Goal: Information Seeking & Learning: Learn about a topic

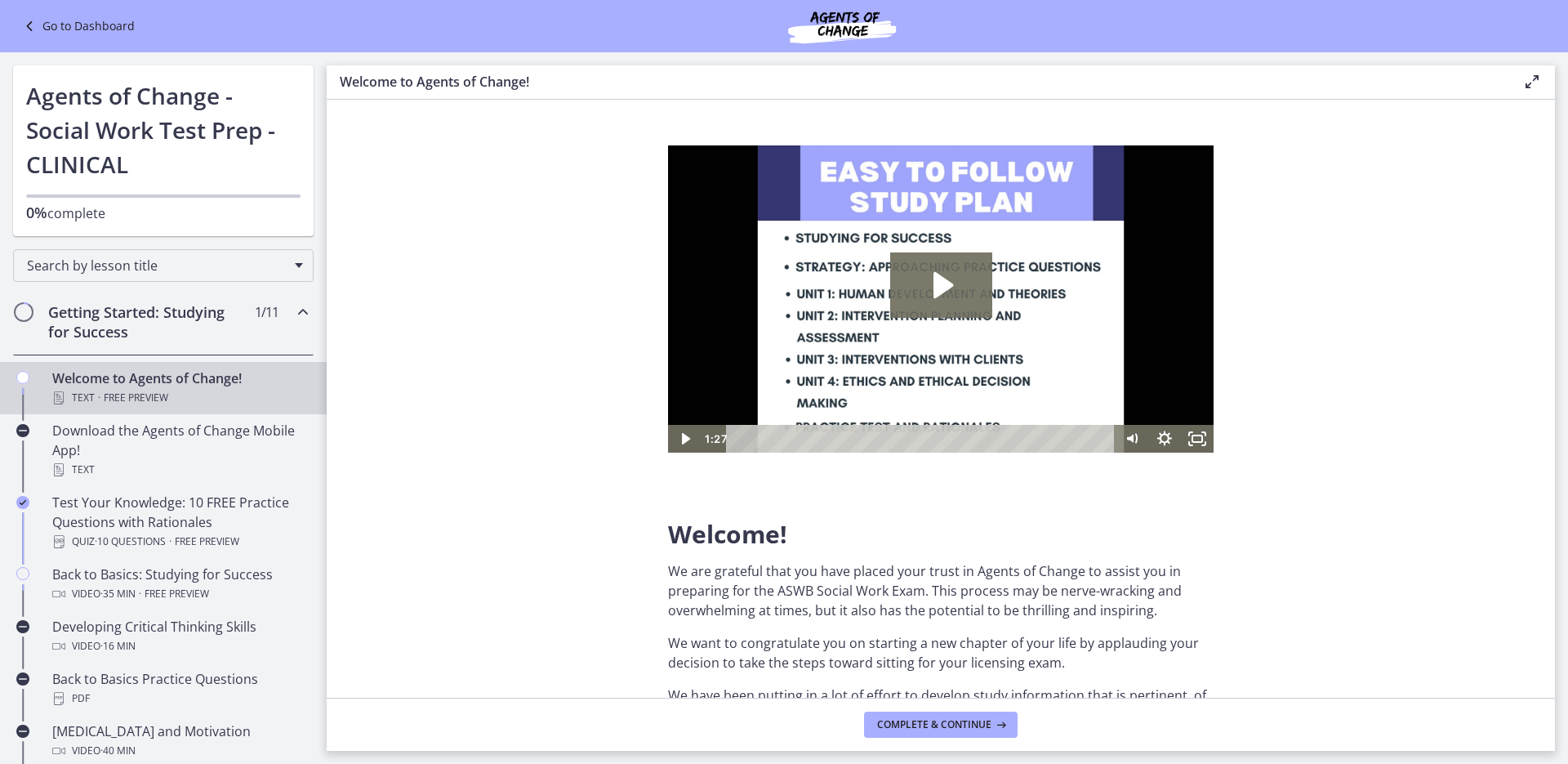
click at [72, 21] on link "Go to Dashboard" at bounding box center [77, 25] width 115 height 19
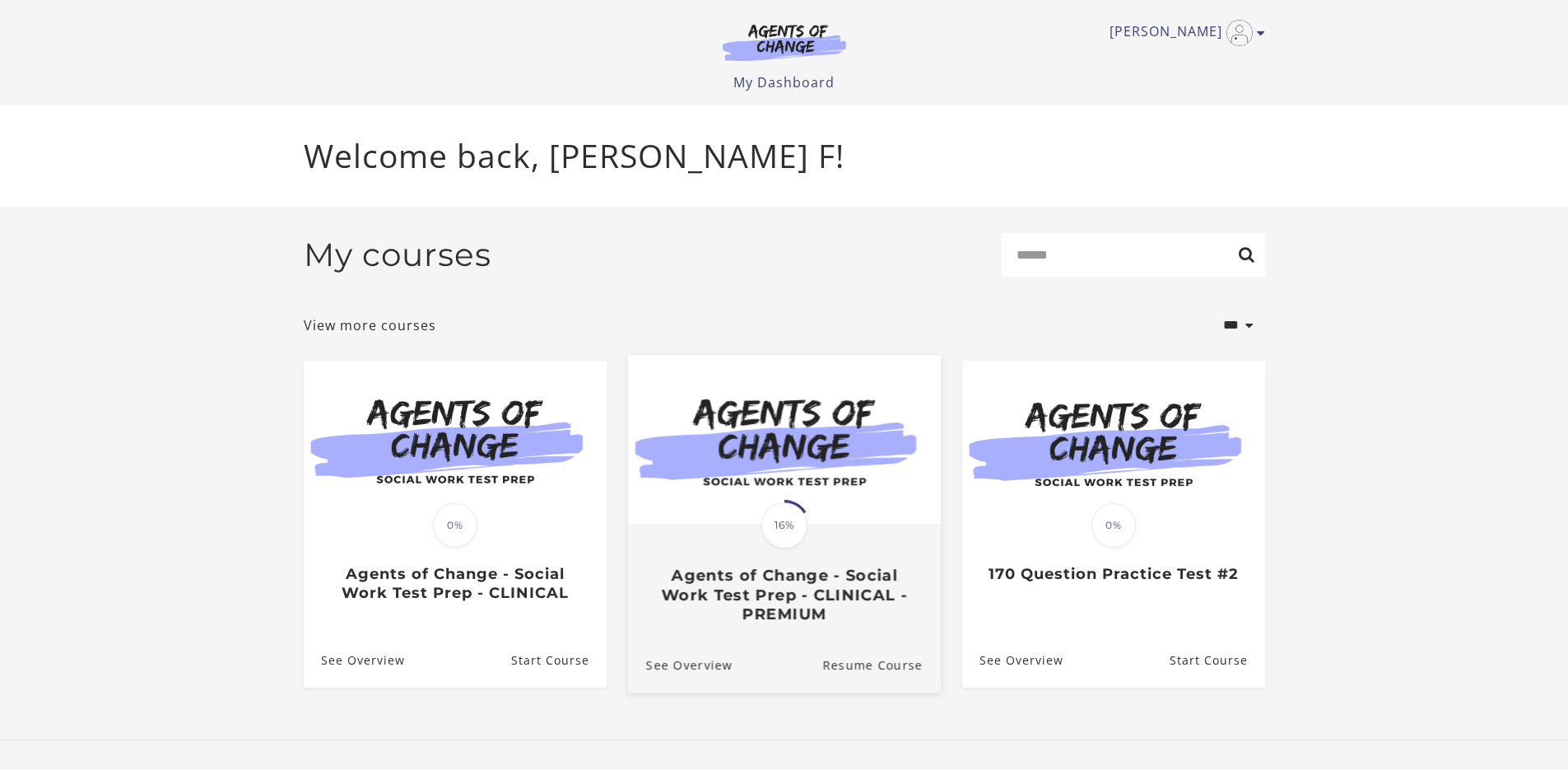
click at [792, 538] on span "16%" at bounding box center [784, 526] width 46 height 46
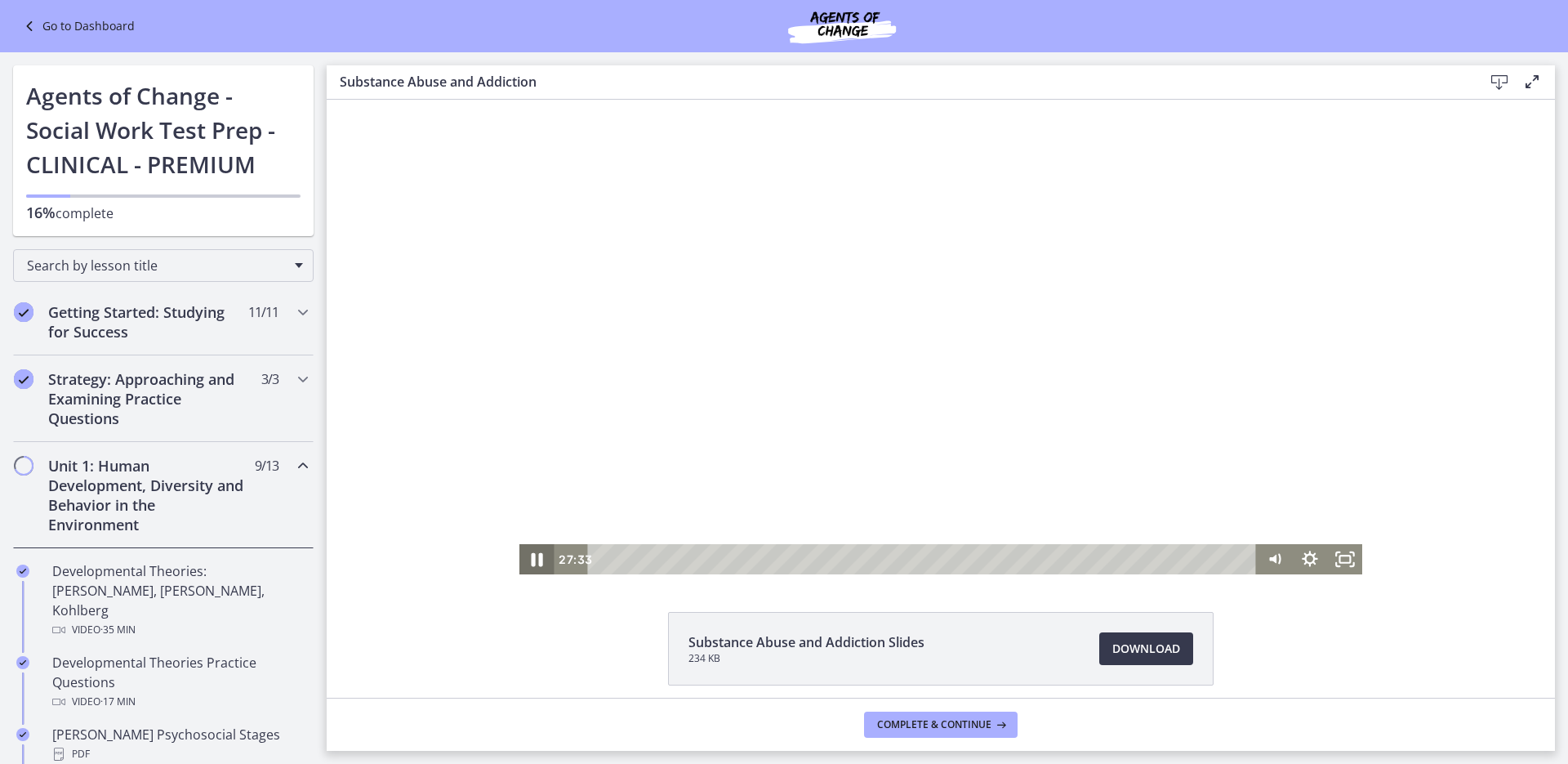
click at [535, 555] on icon "Pause" at bounding box center [537, 560] width 12 height 14
click at [525, 560] on icon "Play Video" at bounding box center [538, 559] width 42 height 36
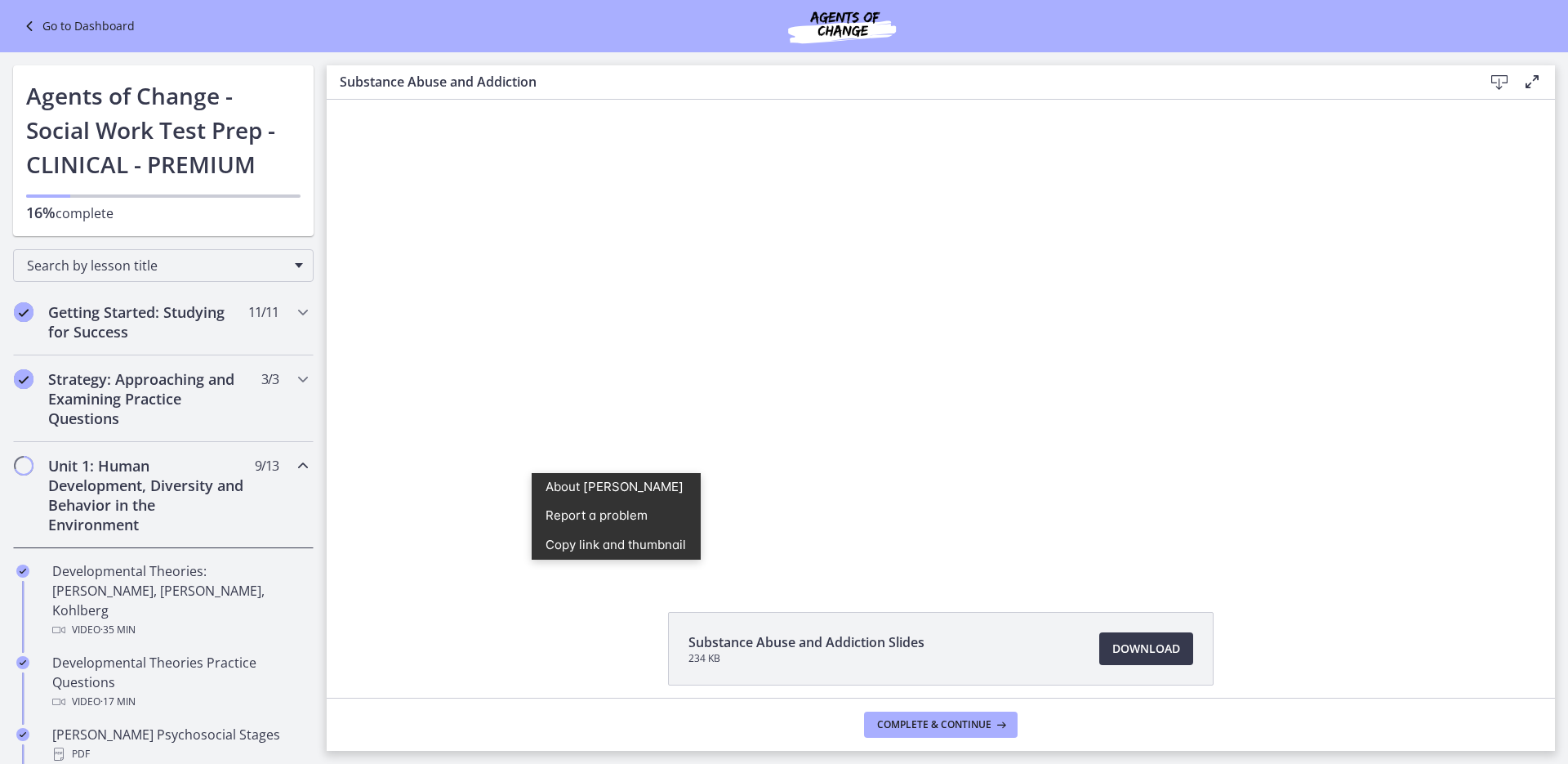
click at [368, 380] on div "Click for sound @keyframes VOLUME_SMALL_WAVE_FLASH { 0% { opacity: 0; } 33% { o…" at bounding box center [941, 337] width 1228 height 475
click at [472, 534] on div "Click for sound @keyframes VOLUME_SMALL_WAVE_FLASH { 0% { opacity: 0; } 33% { o…" at bounding box center [941, 337] width 1228 height 475
click at [632, 585] on div "Substance Abuse and Addiction Slides 234 KB Download Opens in a new window" at bounding box center [941, 399] width 1228 height 598
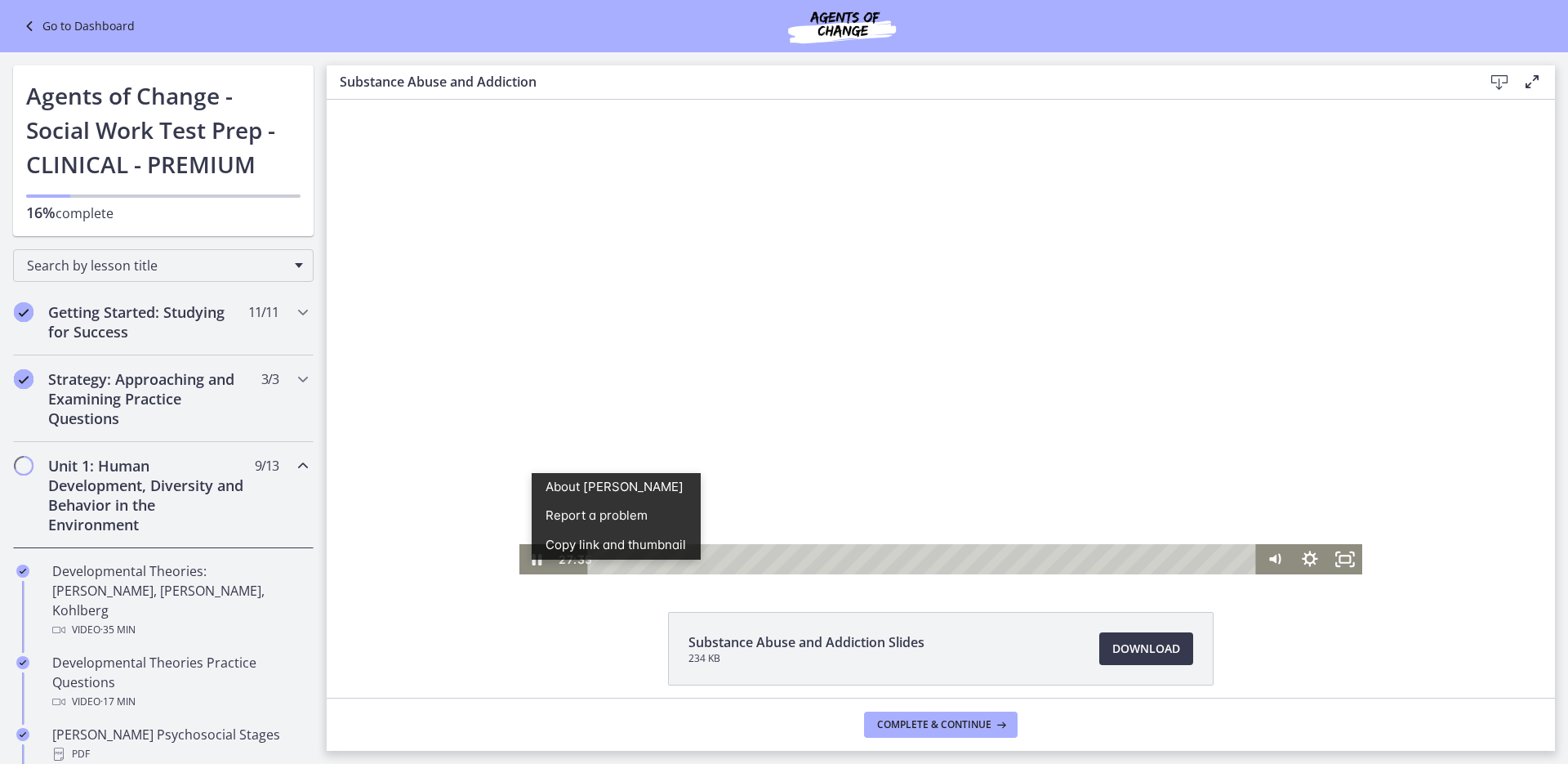
click at [735, 513] on div at bounding box center [941, 337] width 844 height 475
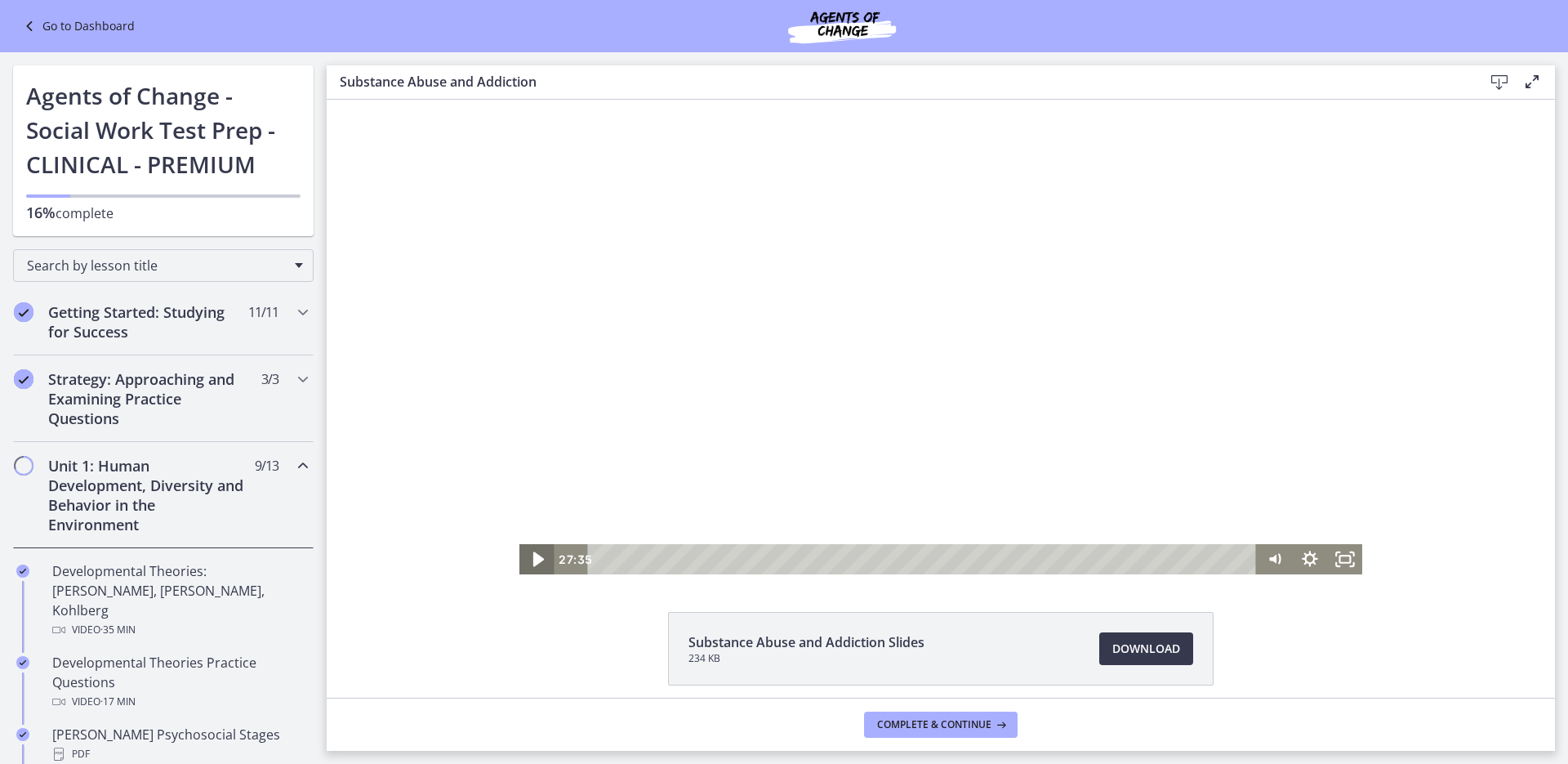
click at [538, 560] on icon "Play Video" at bounding box center [538, 559] width 42 height 36
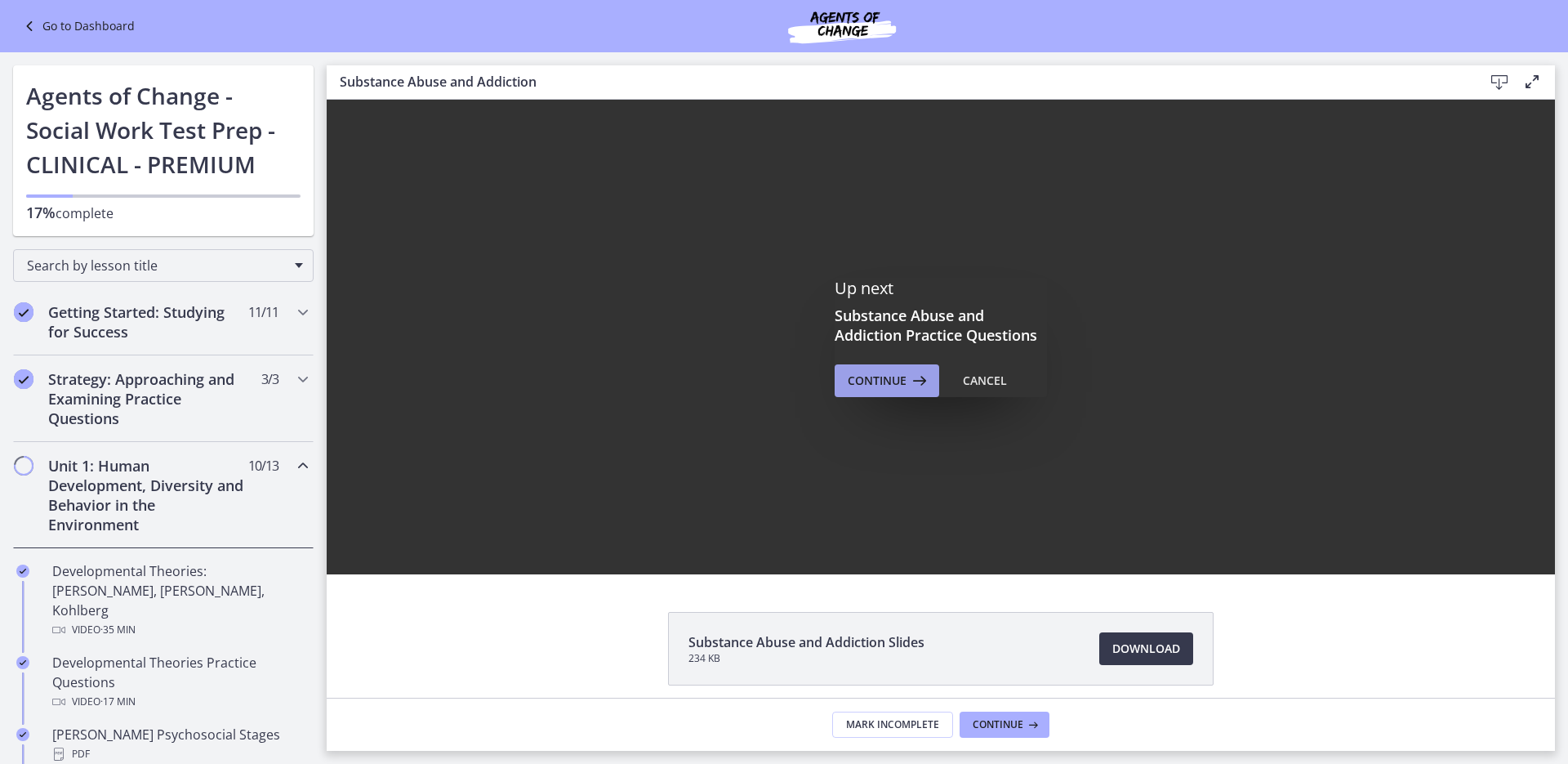
click at [883, 386] on span "Continue" at bounding box center [878, 380] width 59 height 19
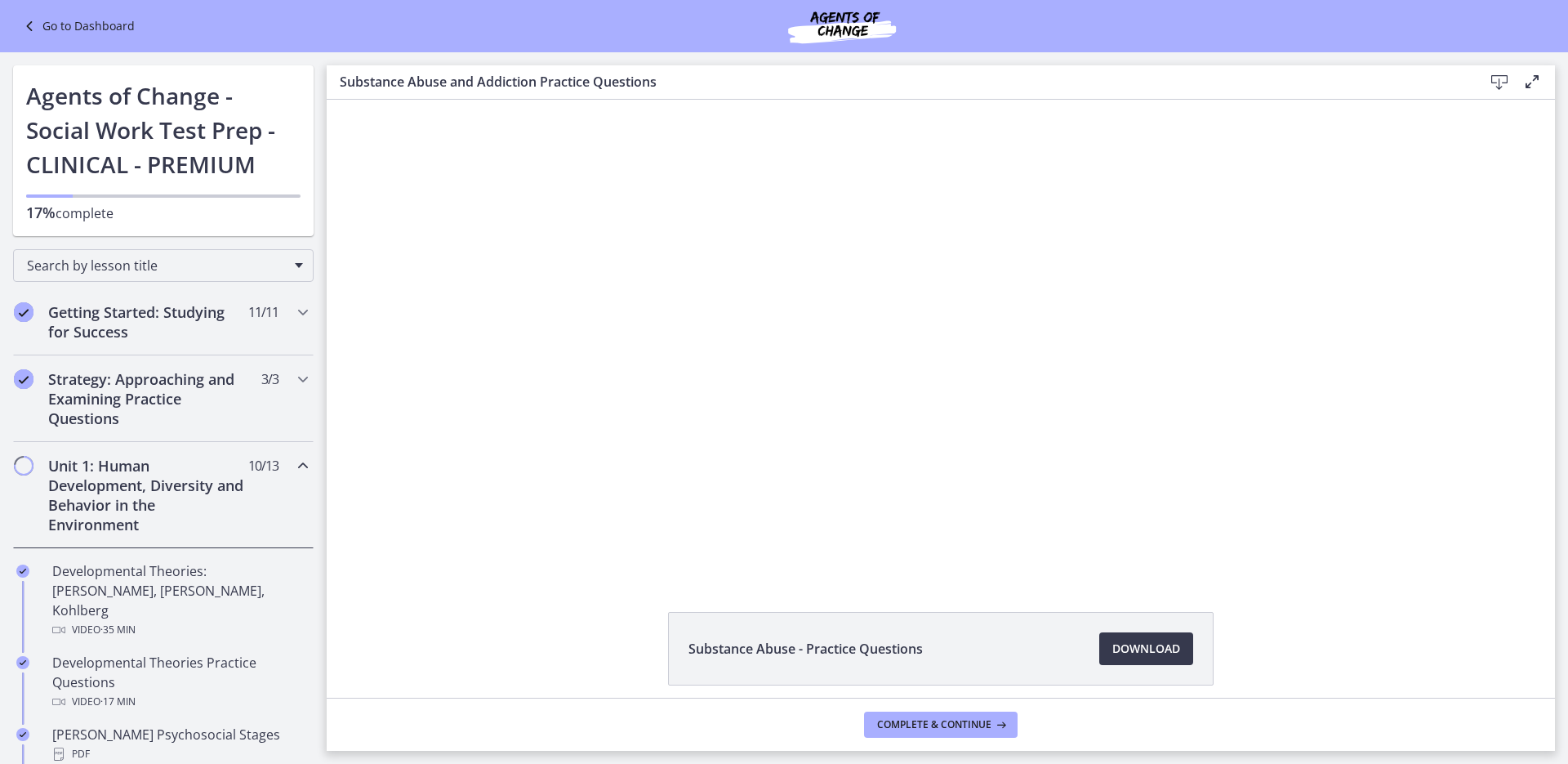
scroll to position [552, 0]
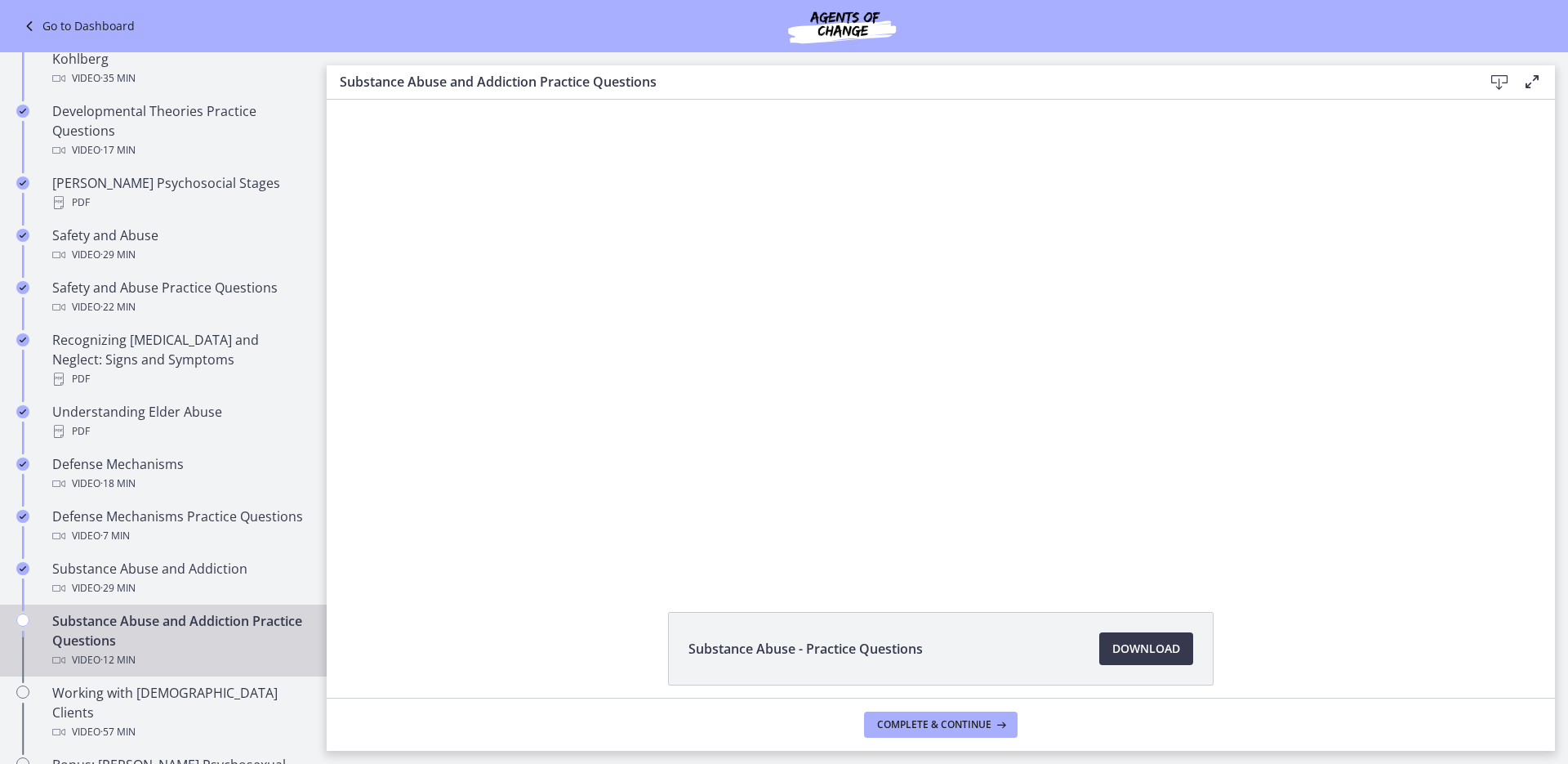
drag, startPoint x: 318, startPoint y: 265, endPoint x: 4, endPoint y: 342, distance: 323.3
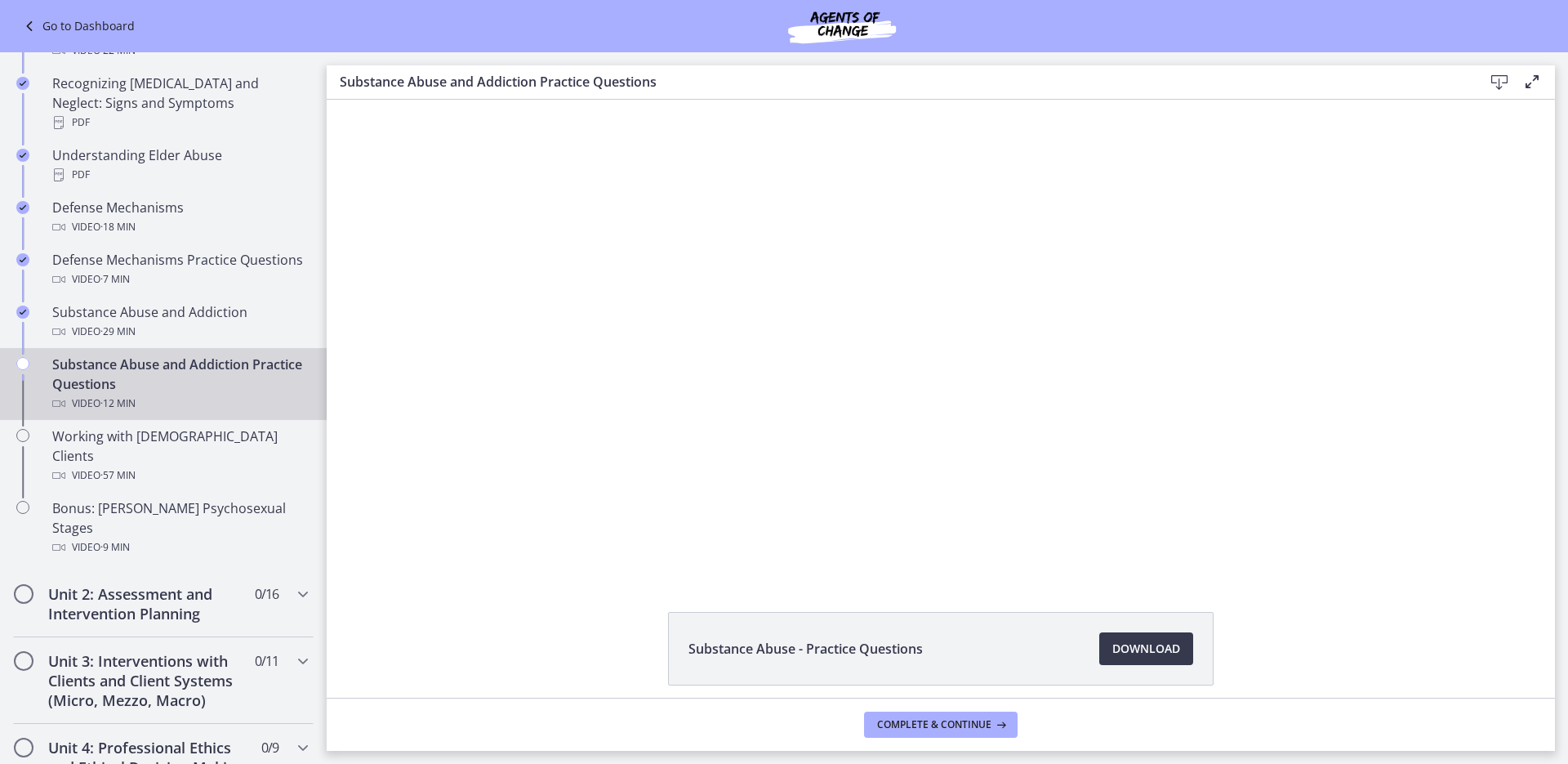
scroll to position [809, 0]
drag, startPoint x: 326, startPoint y: 422, endPoint x: 5, endPoint y: 405, distance: 321.4
